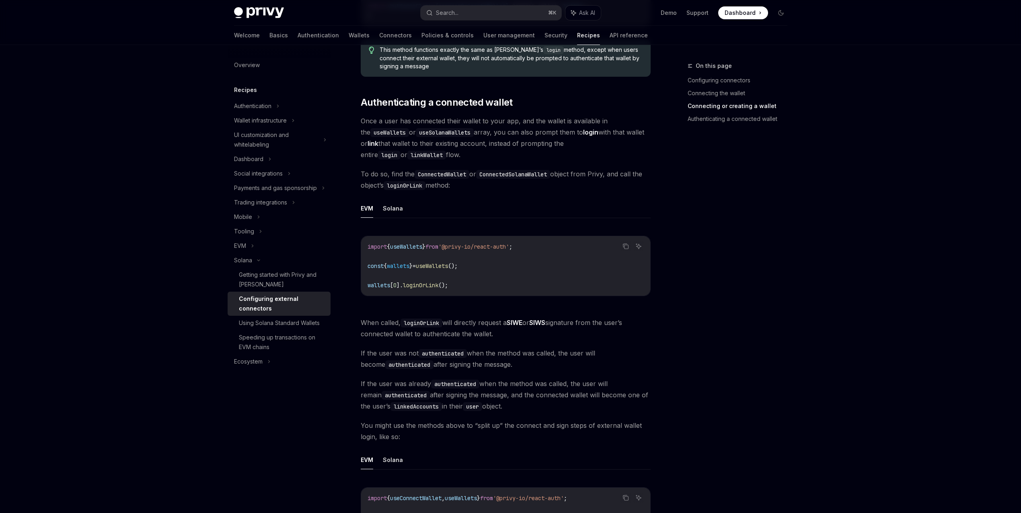
scroll to position [1376, 0]
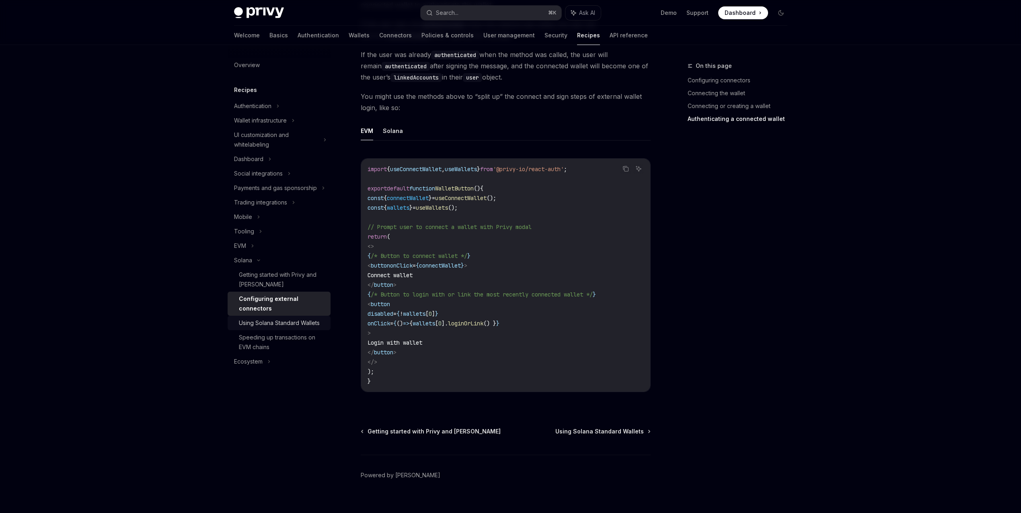
click at [296, 321] on div "Using Solana Standard Wallets" at bounding box center [279, 323] width 81 height 10
type textarea "*"
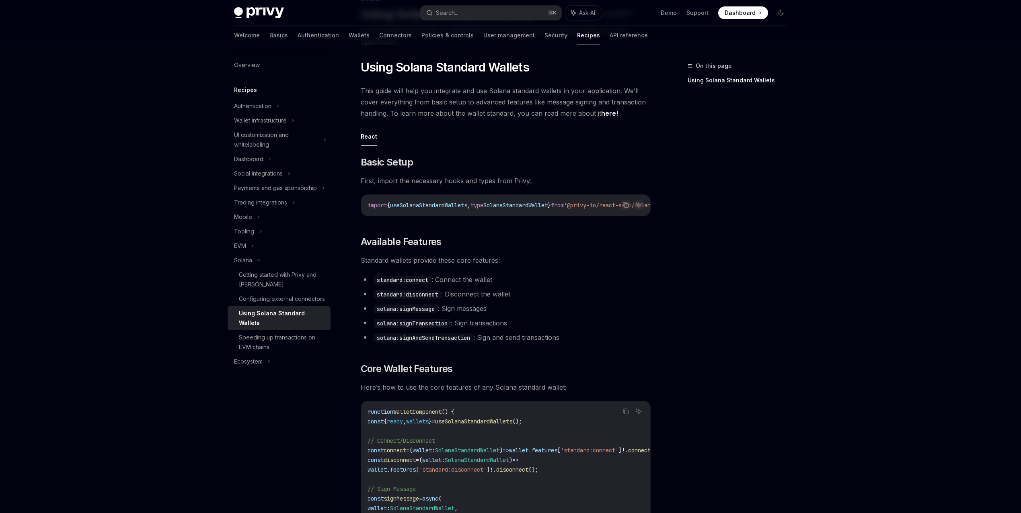
scroll to position [462, 0]
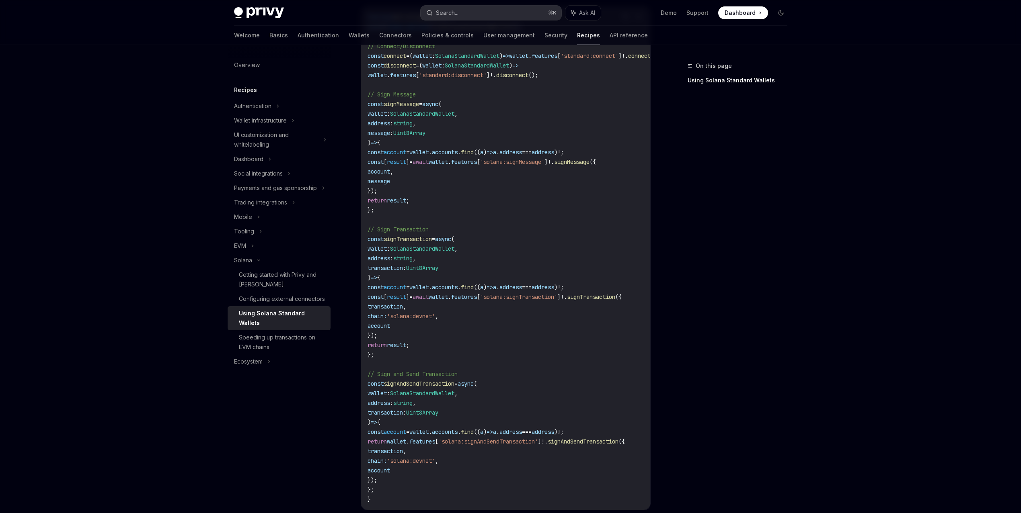
click at [478, 17] on button "Search... ⌘ K" at bounding box center [490, 13] width 141 height 14
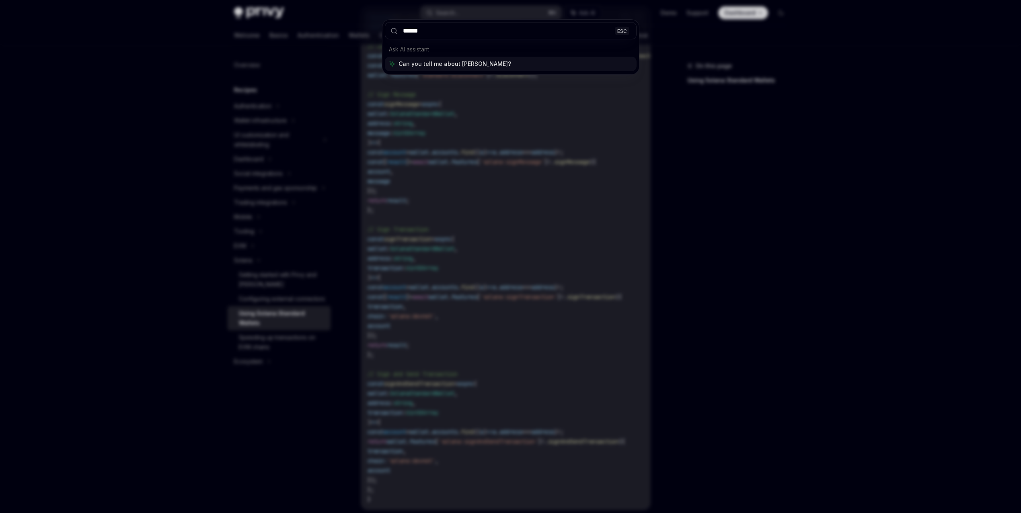
type input "*******"
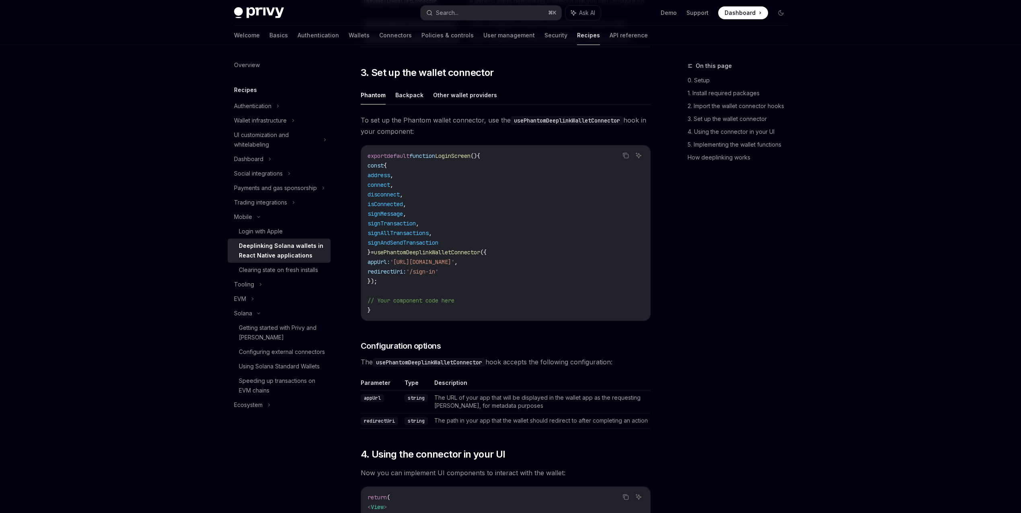
type textarea "*"
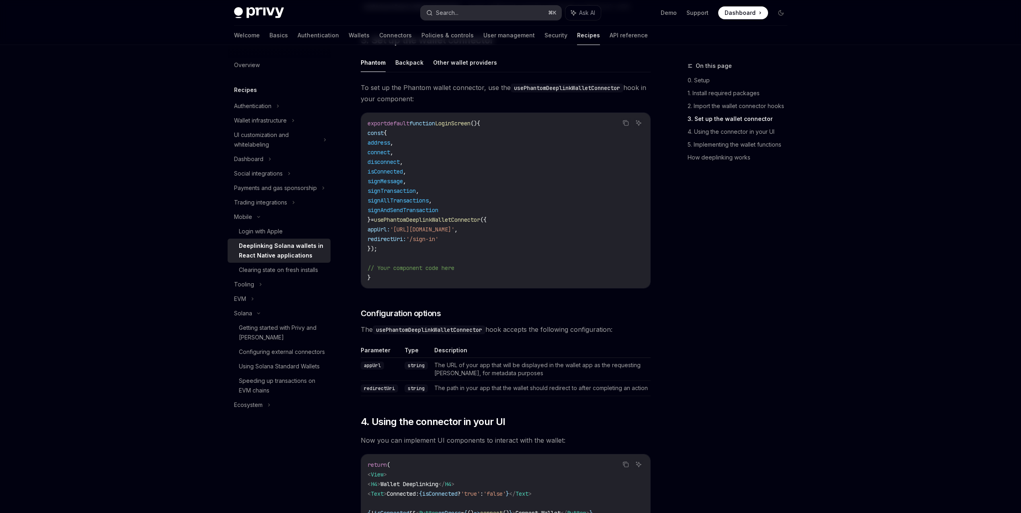
click at [482, 13] on button "Search... ⌘ K" at bounding box center [490, 13] width 141 height 14
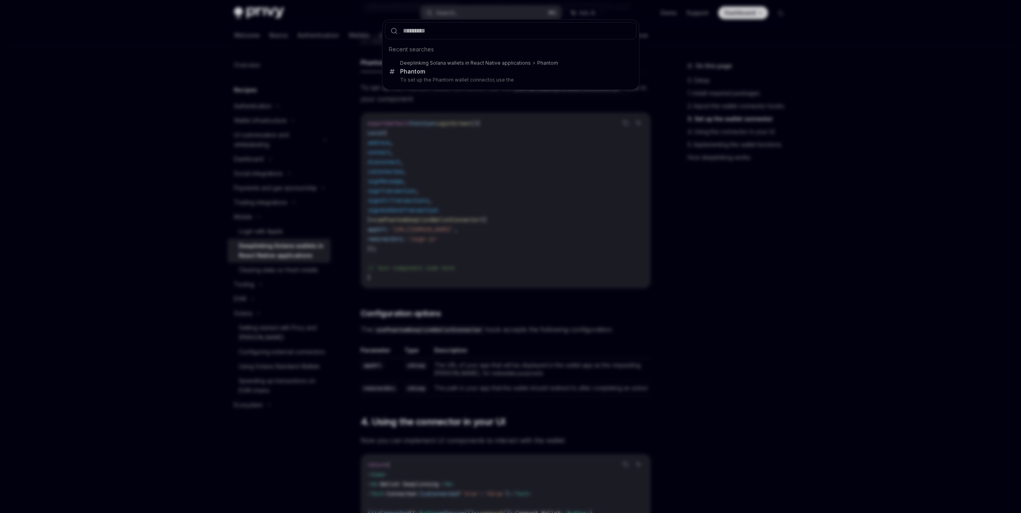
click at [482, 13] on div "Recent searches Deeplinking Solana wallets in React Native applications Phantom…" at bounding box center [510, 256] width 1021 height 513
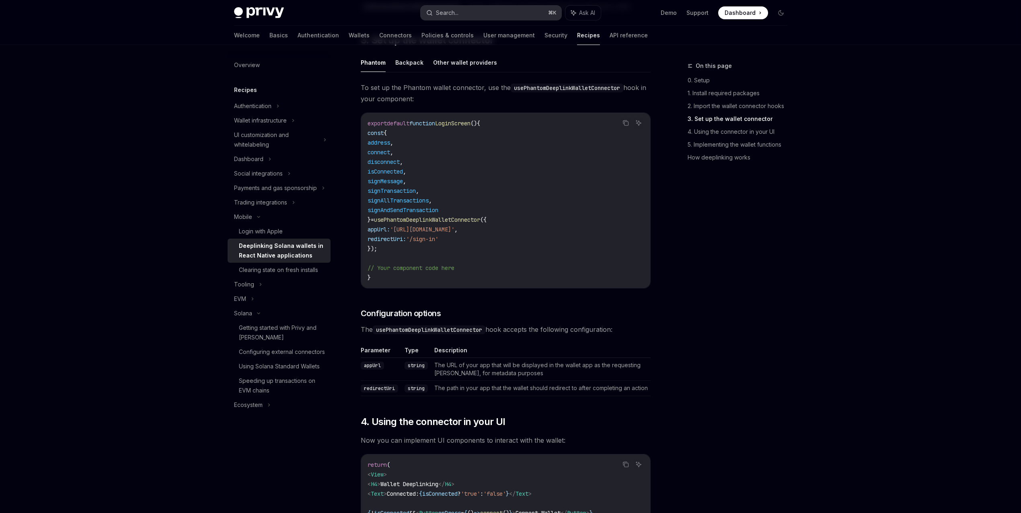
click at [479, 15] on button "Search... ⌘ K" at bounding box center [490, 13] width 141 height 14
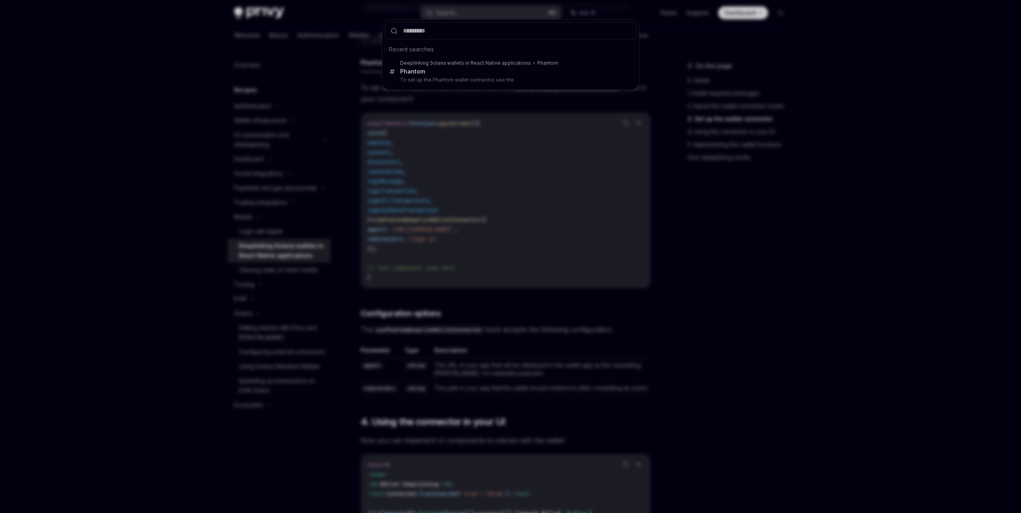
type input "*"
type input "*******"
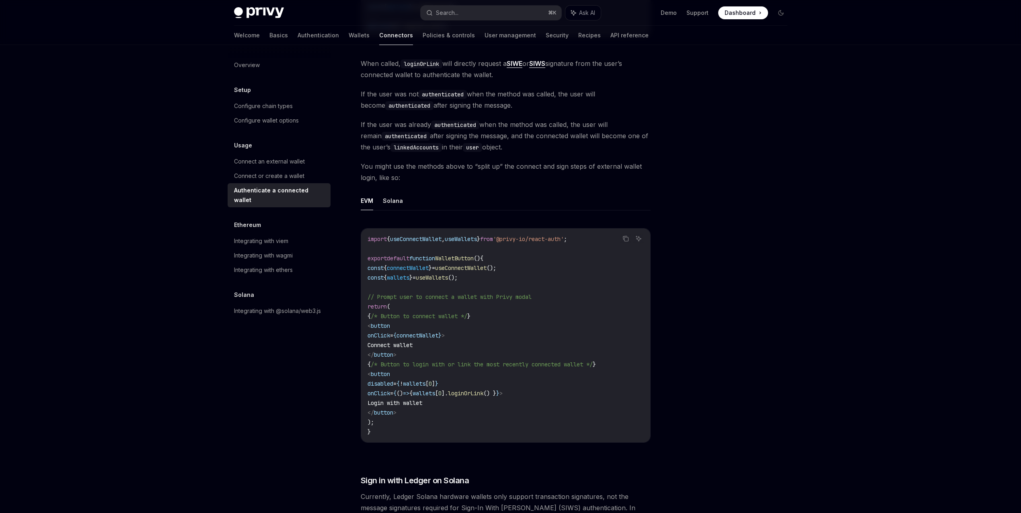
scroll to position [383, 0]
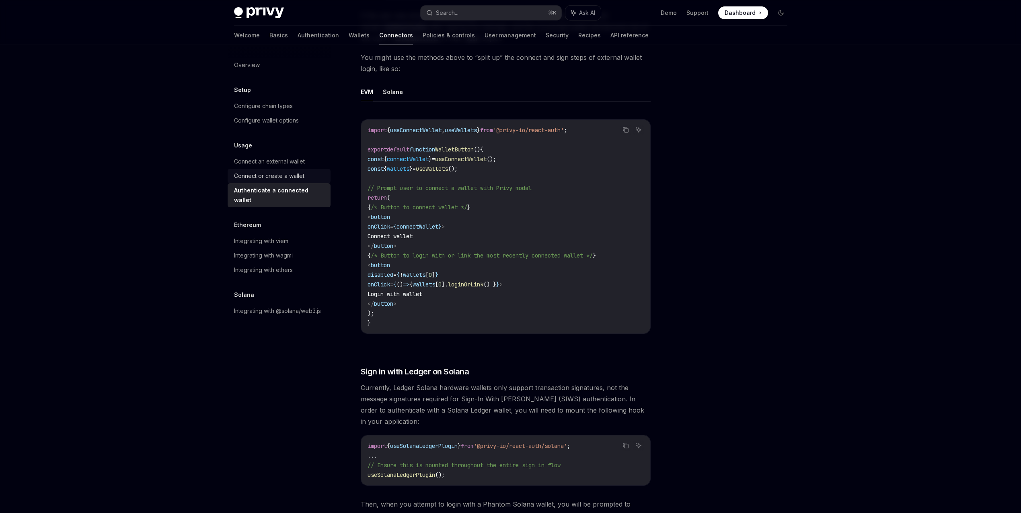
click at [248, 176] on div "Connect or create a wallet" at bounding box center [269, 176] width 70 height 10
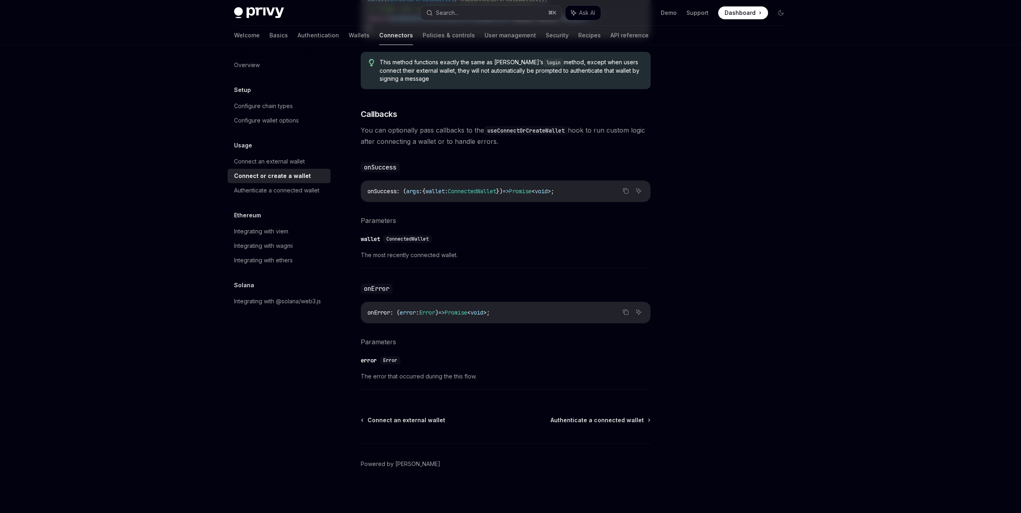
type textarea "*"
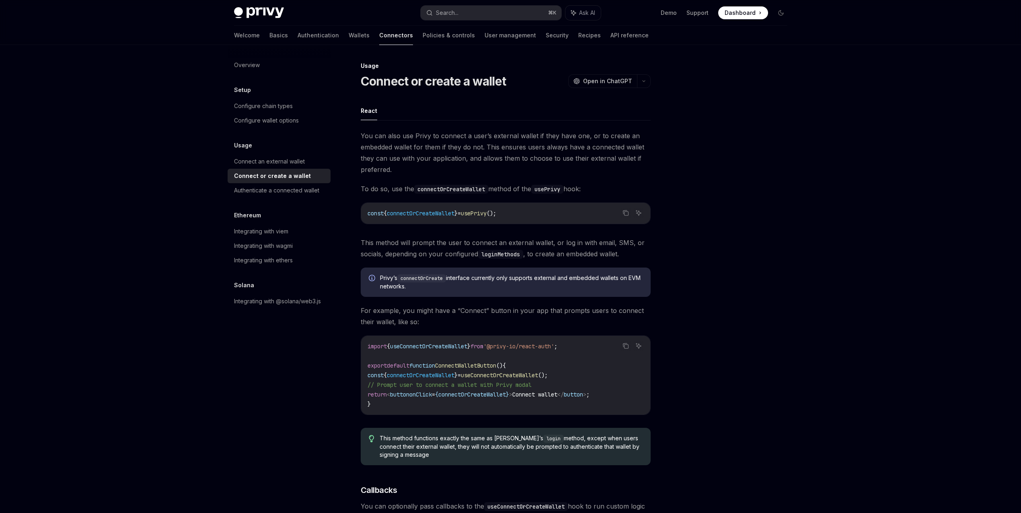
scroll to position [272, 0]
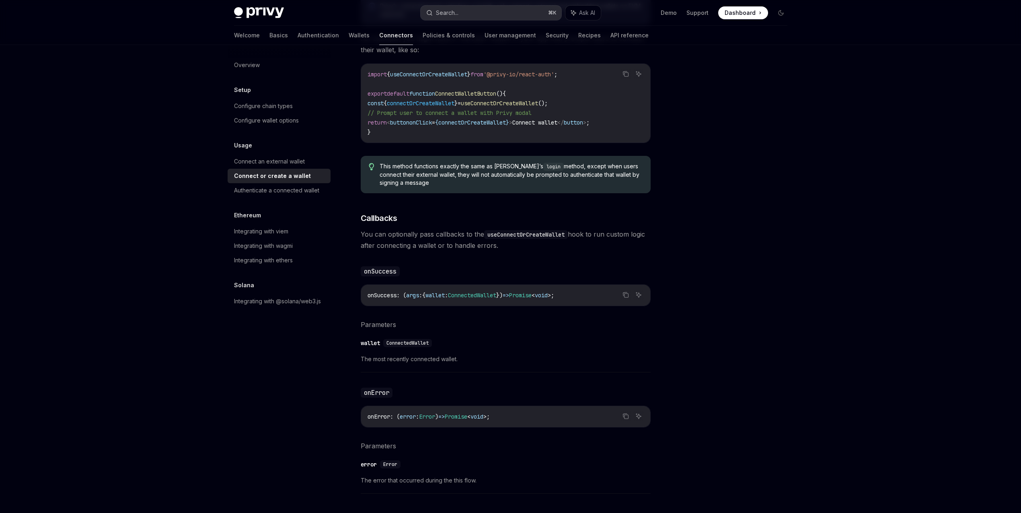
click at [473, 16] on button "Search... ⌘ K" at bounding box center [490, 13] width 141 height 14
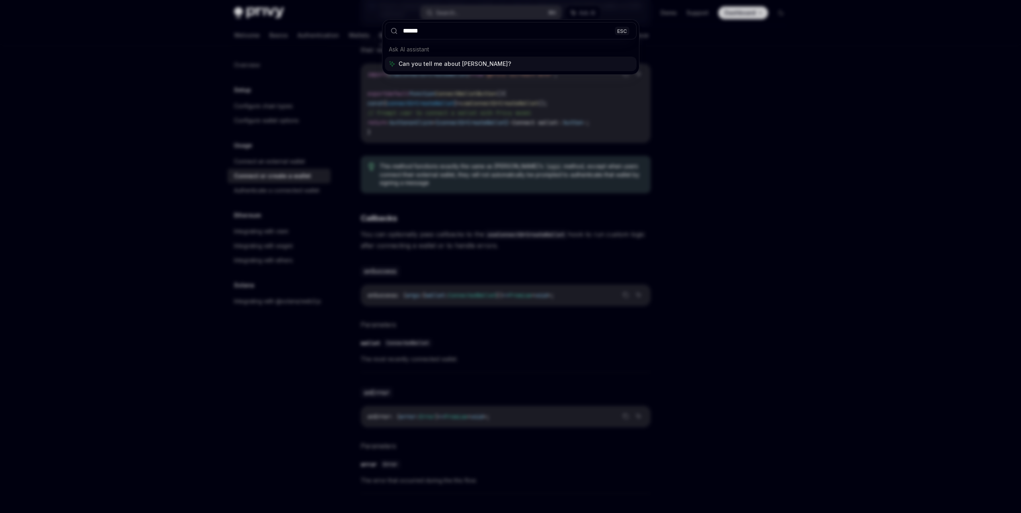
type input "*******"
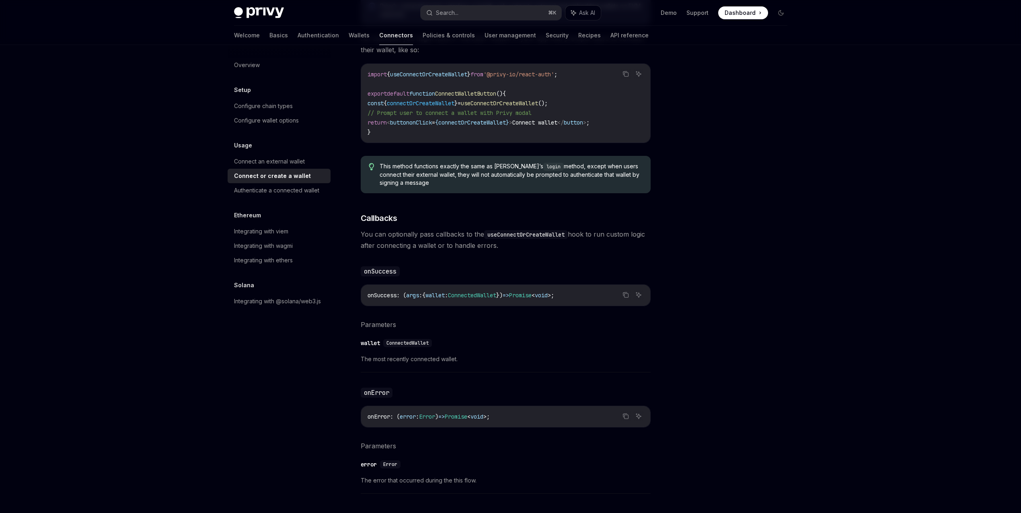
type textarea "*"
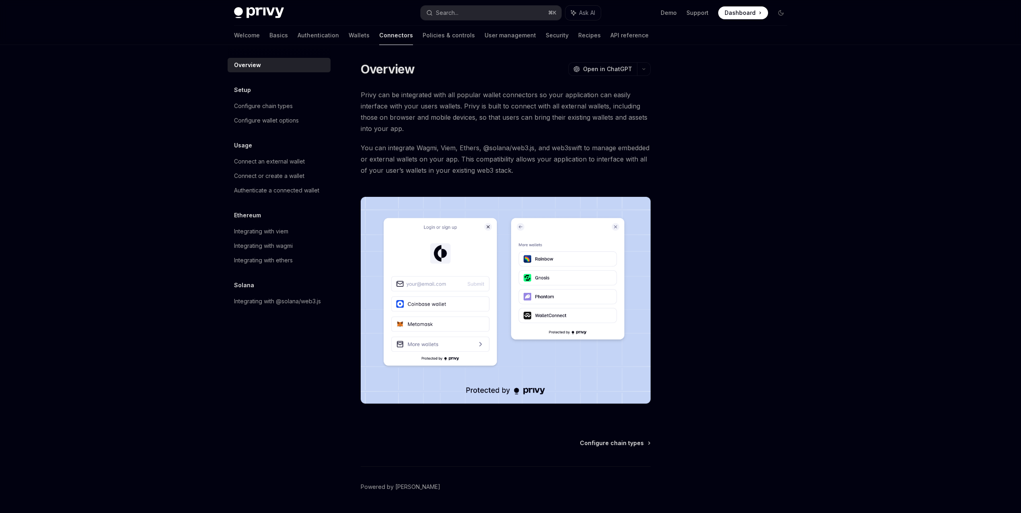
scroll to position [2, 0]
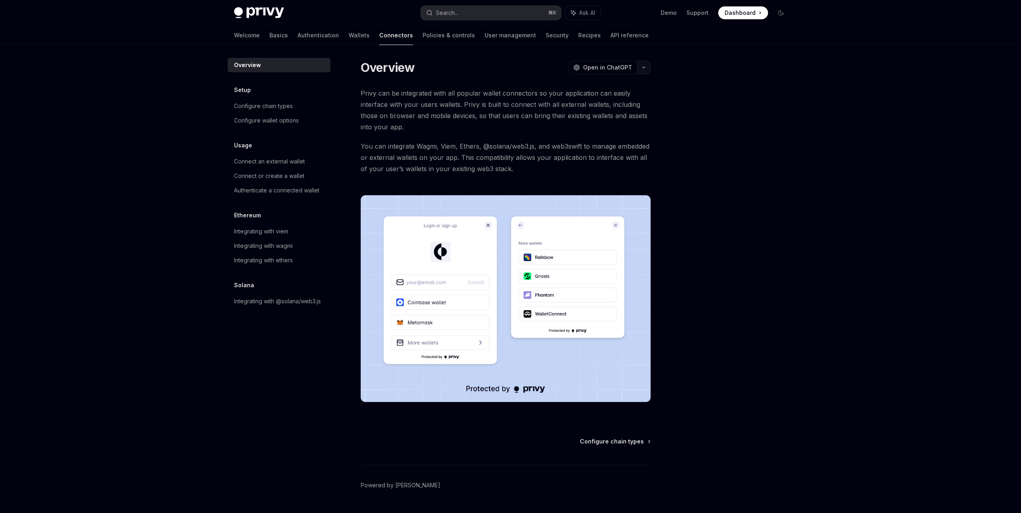
click at [641, 64] on button "button" at bounding box center [644, 68] width 14 height 14
click at [603, 124] on div "Copy page" at bounding box center [605, 123] width 78 height 8
click at [273, 106] on div "Configure chain types" at bounding box center [263, 106] width 59 height 10
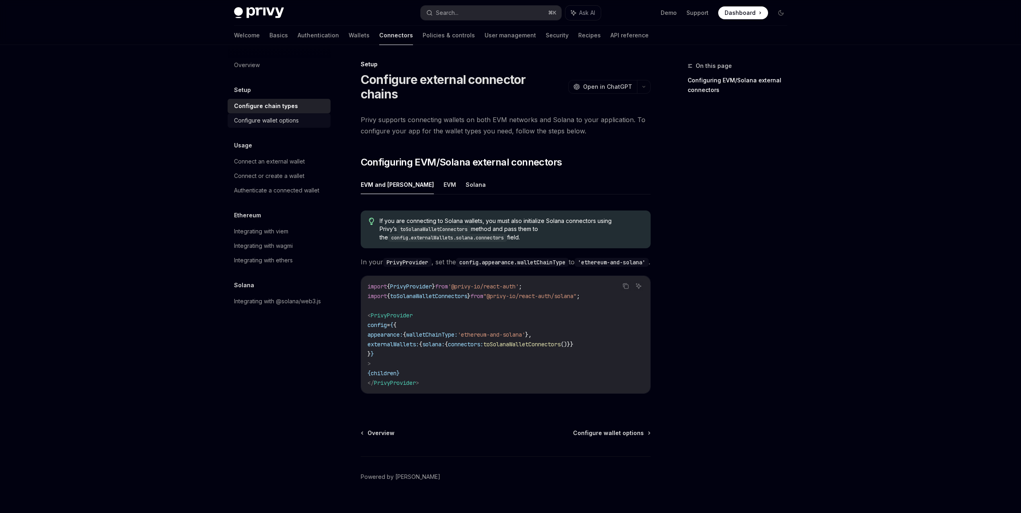
click at [292, 120] on div "Configure wallet options" at bounding box center [266, 121] width 65 height 10
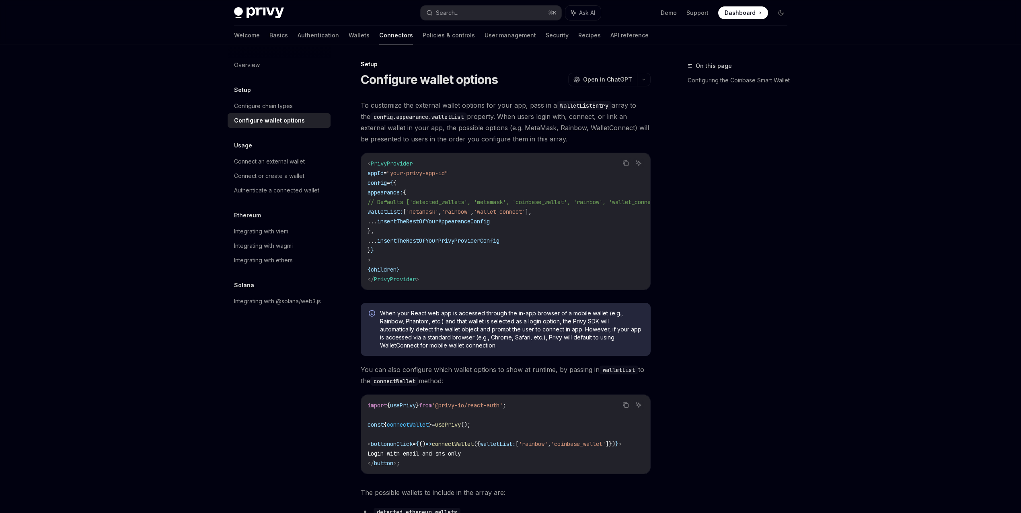
type textarea "*"
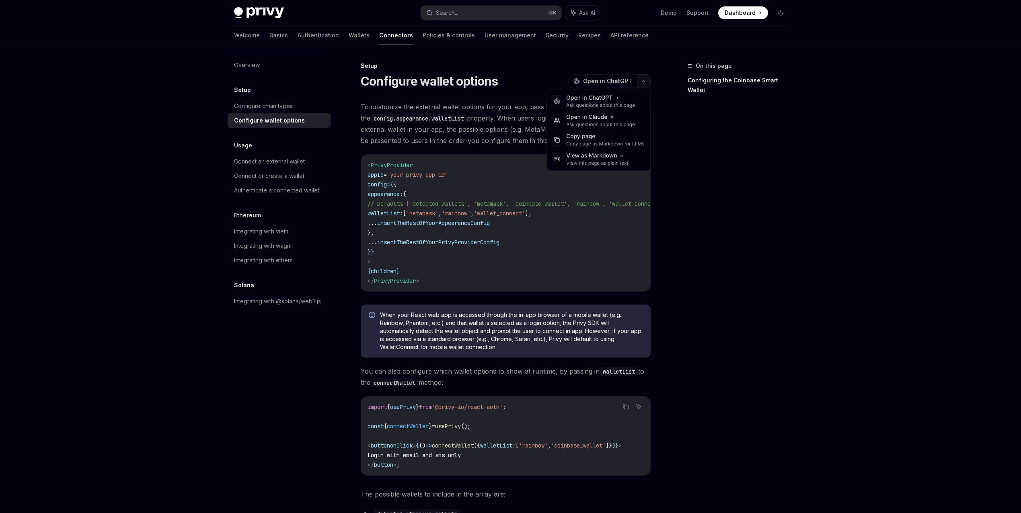
click at [645, 80] on icon "button" at bounding box center [644, 81] width 10 height 3
click at [614, 135] on div "Copy page" at bounding box center [605, 137] width 78 height 8
click at [281, 120] on div "Configure wallet options" at bounding box center [269, 121] width 71 height 10
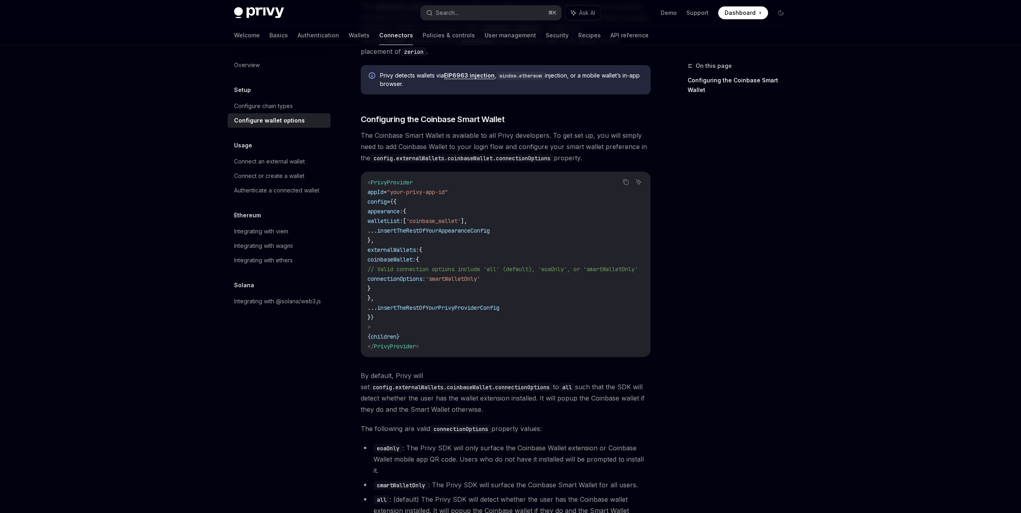
scroll to position [968, 0]
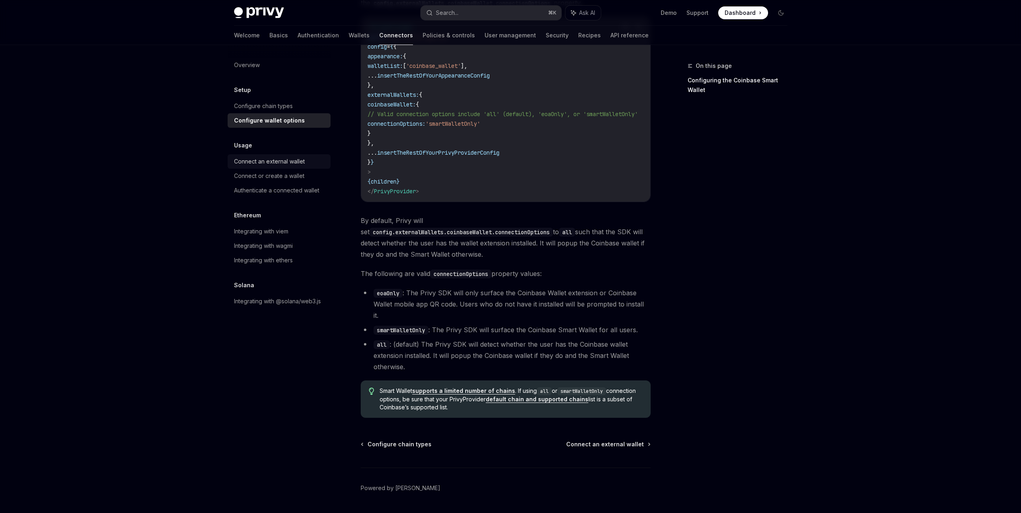
click at [281, 165] on div "Connect an external wallet" at bounding box center [269, 162] width 71 height 10
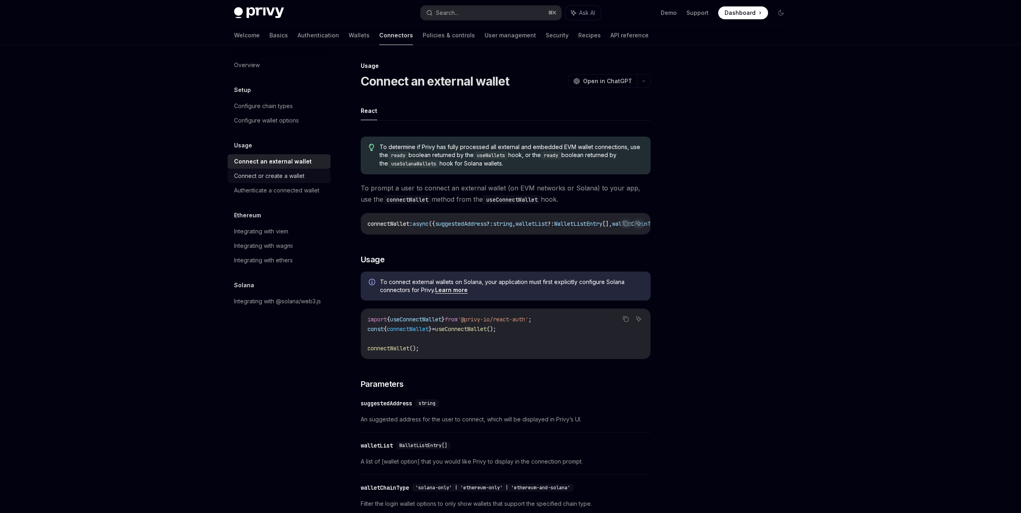
click at [293, 180] on div "Connect or create a wallet" at bounding box center [269, 176] width 70 height 10
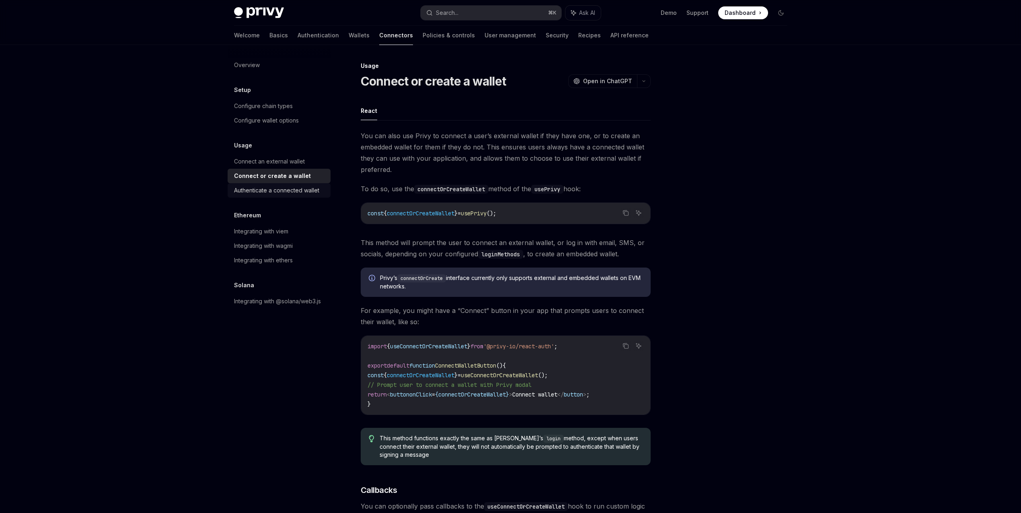
click at [281, 187] on div "Authenticate a connected wallet" at bounding box center [276, 191] width 85 height 10
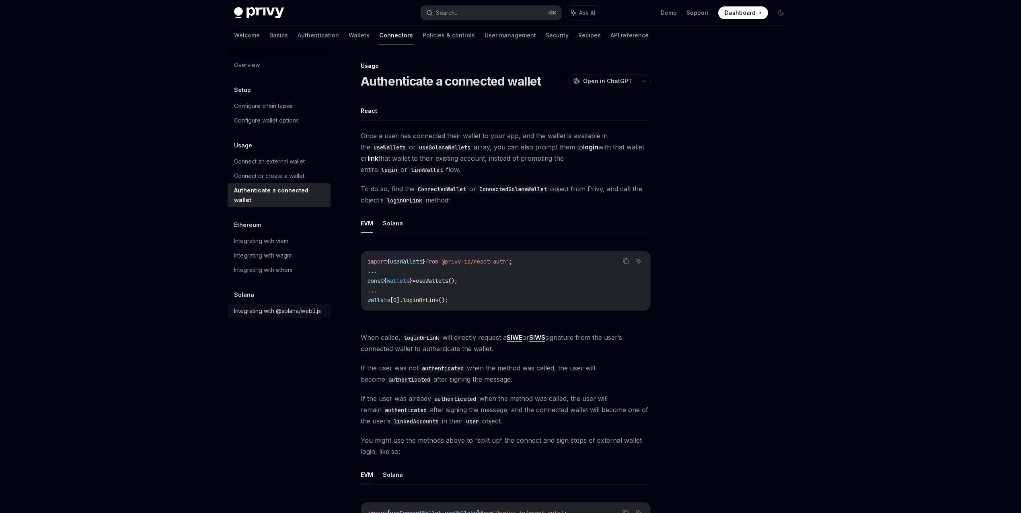
click at [259, 306] on div "Integrating with @solana/web3.js" at bounding box center [277, 311] width 87 height 10
type textarea "*"
